Goal: Information Seeking & Learning: Learn about a topic

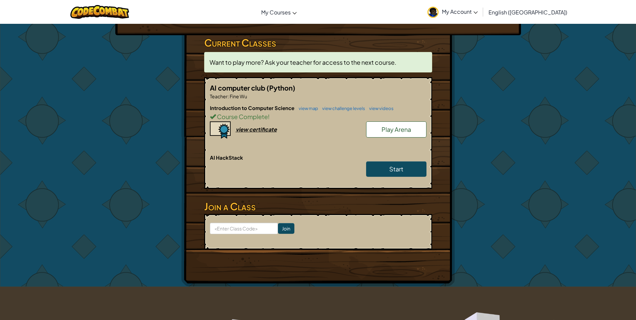
scroll to position [101, 0]
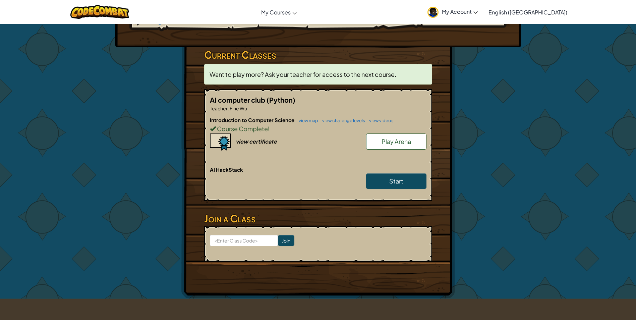
click at [256, 125] on span "Course Complete" at bounding box center [242, 129] width 52 height 8
click at [257, 124] on div "Introduction to Computer Science view map view challenge levels view videos Cou…" at bounding box center [318, 141] width 216 height 50
click at [257, 128] on div "Introduction to Computer Science view map view challenge levels view videos Cou…" at bounding box center [318, 141] width 216 height 50
click at [258, 138] on div "view certificate" at bounding box center [256, 141] width 41 height 7
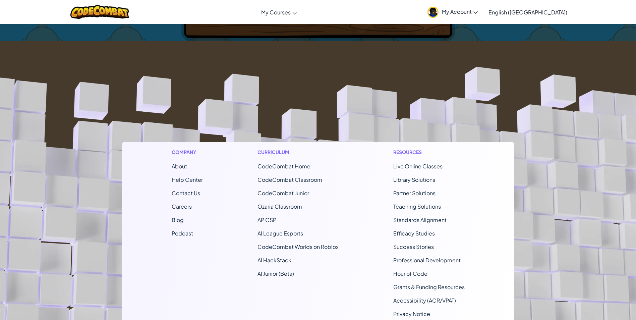
scroll to position [380, 0]
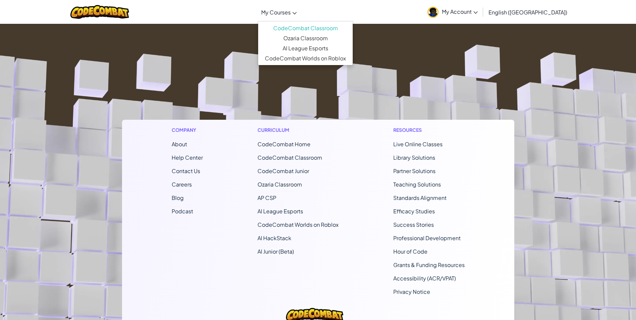
click at [290, 9] on span "My Courses" at bounding box center [275, 12] width 29 height 7
click at [313, 35] on link "Ozaria Classroom" at bounding box center [305, 38] width 94 height 10
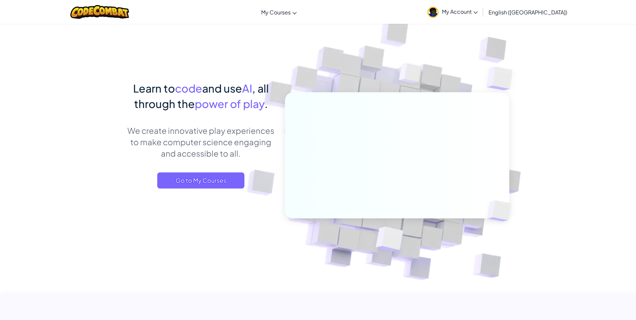
click at [211, 190] on div "Learn to code and use AI , all through the power of play . We create innovative…" at bounding box center [201, 140] width 148 height 121
drag, startPoint x: 211, startPoint y: 190, endPoint x: 203, endPoint y: 180, distance: 13.1
click at [208, 190] on div "Learn to code and use AI , all through the power of play . We create innovative…" at bounding box center [201, 140] width 148 height 121
click at [203, 180] on span "Go to My Courses" at bounding box center [200, 180] width 87 height 16
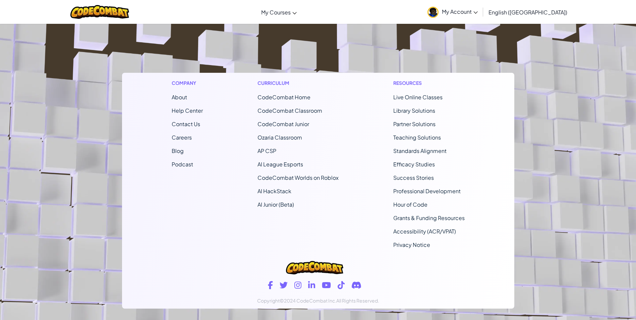
scroll to position [432, 0]
